Goal: Information Seeking & Learning: Learn about a topic

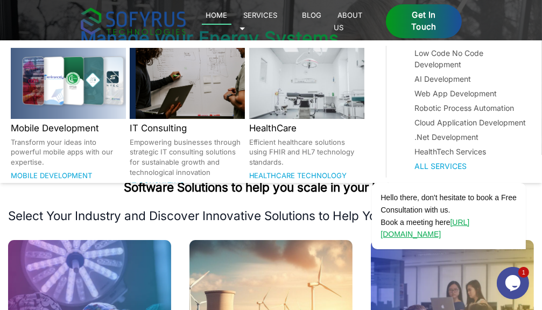
click at [278, 18] on link "Services 🞃" at bounding box center [259, 21] width 38 height 25
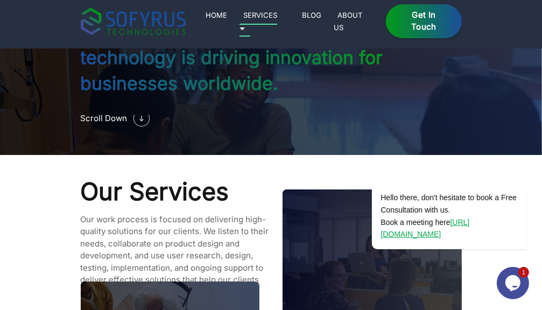
scroll to position [886, 0]
